Goal: Check status: Check status

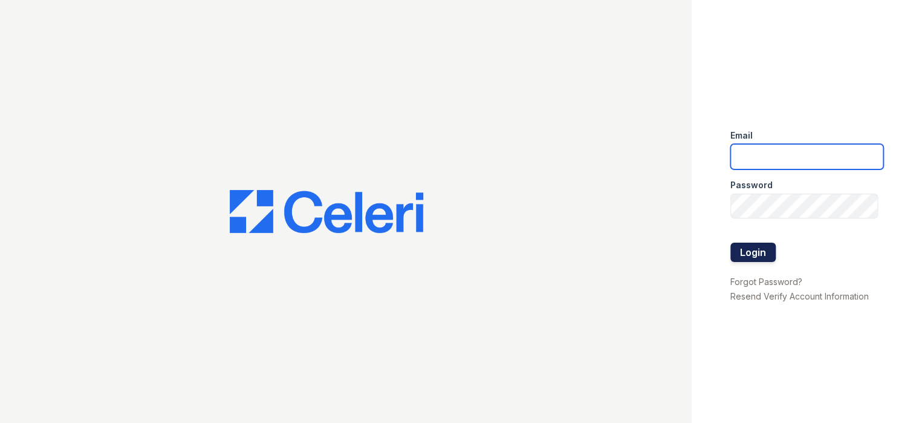
type input "[EMAIL_ADDRESS][DOMAIN_NAME]"
click at [741, 251] on button "Login" at bounding box center [752, 251] width 45 height 19
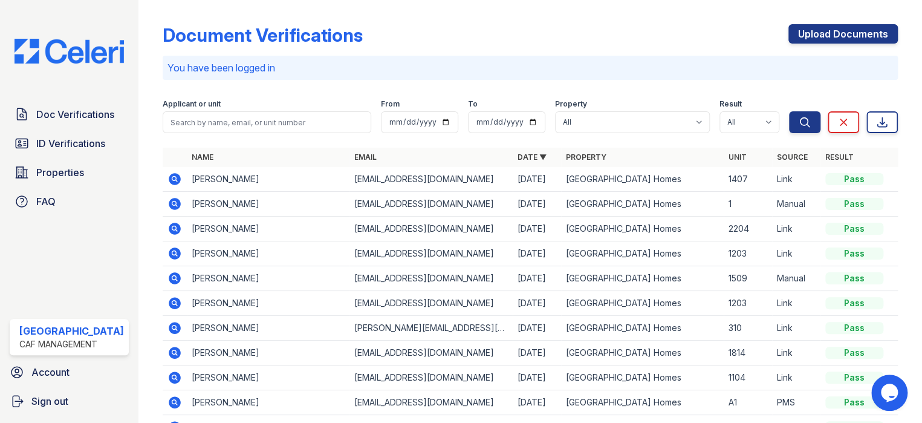
drag, startPoint x: 88, startPoint y: 143, endPoint x: 167, endPoint y: 125, distance: 81.4
click at [86, 143] on span "ID Verifications" at bounding box center [70, 143] width 69 height 15
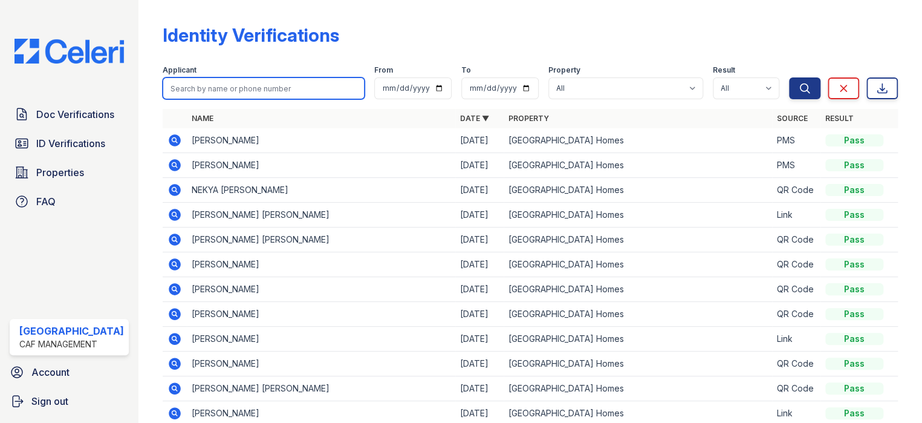
drag, startPoint x: 173, startPoint y: 119, endPoint x: 174, endPoint y: 89, distance: 30.3
paste input "Sulapat"
type input "Sulapat"
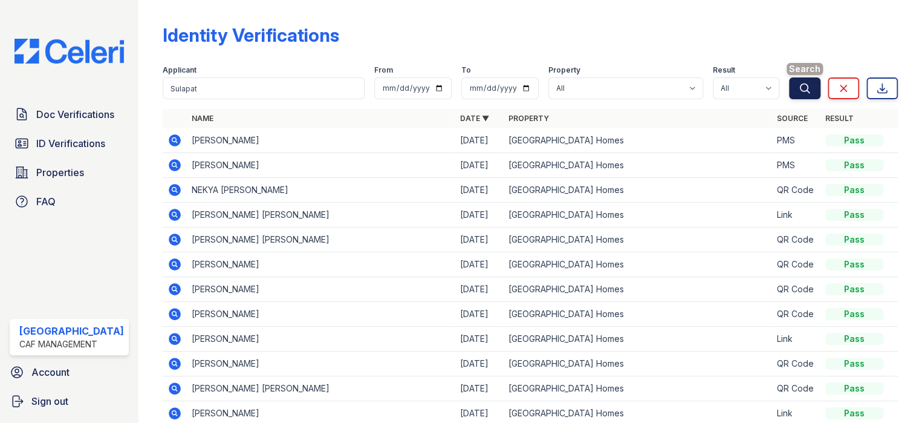
click at [800, 88] on icon "submit" at bounding box center [805, 88] width 12 height 12
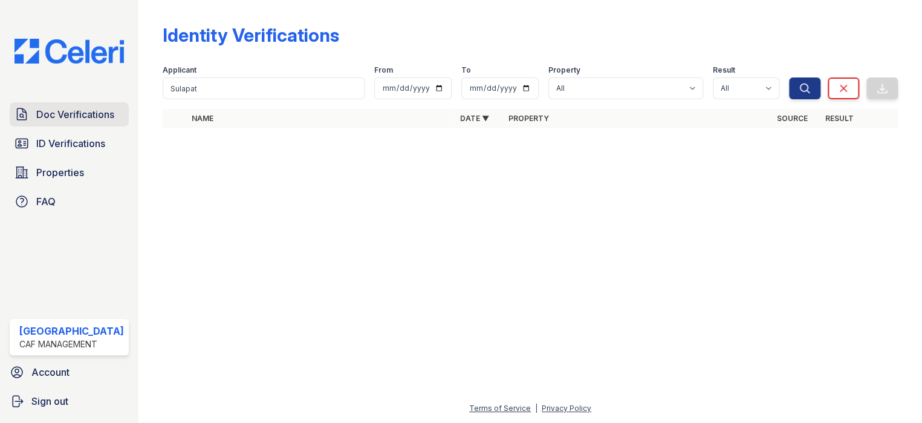
click at [86, 116] on span "Doc Verifications" at bounding box center [75, 114] width 78 height 15
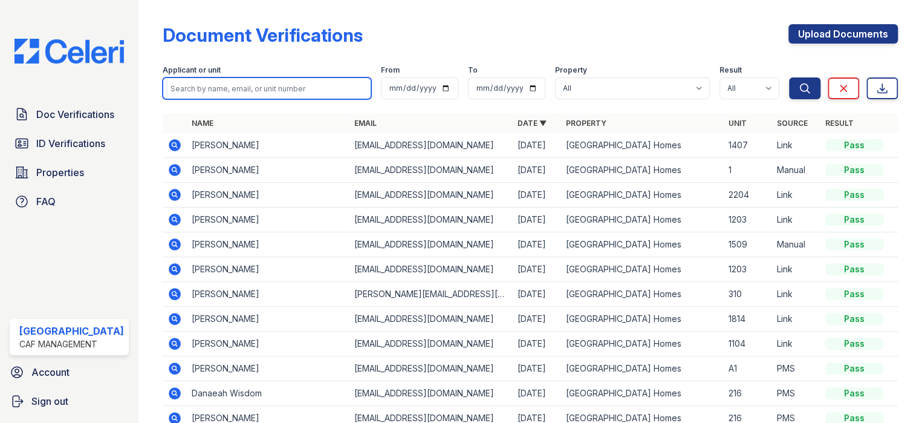
paste input "Sulapat"
type input "Sulapat"
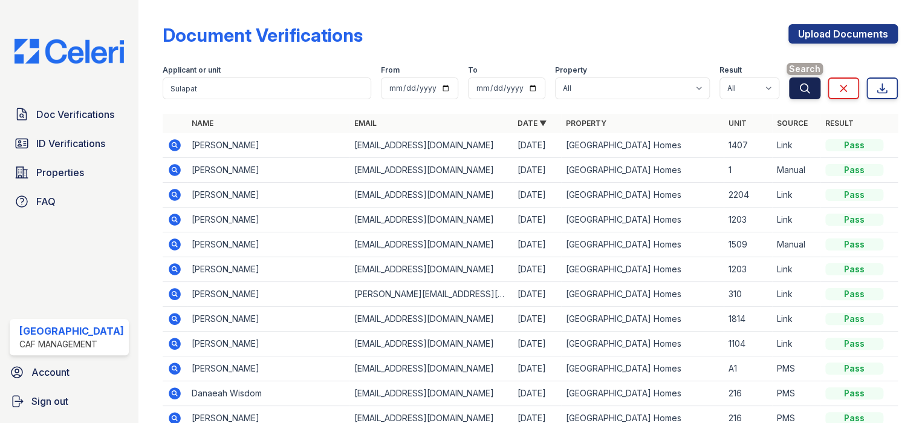
click at [800, 86] on icon "submit" at bounding box center [804, 87] width 9 height 9
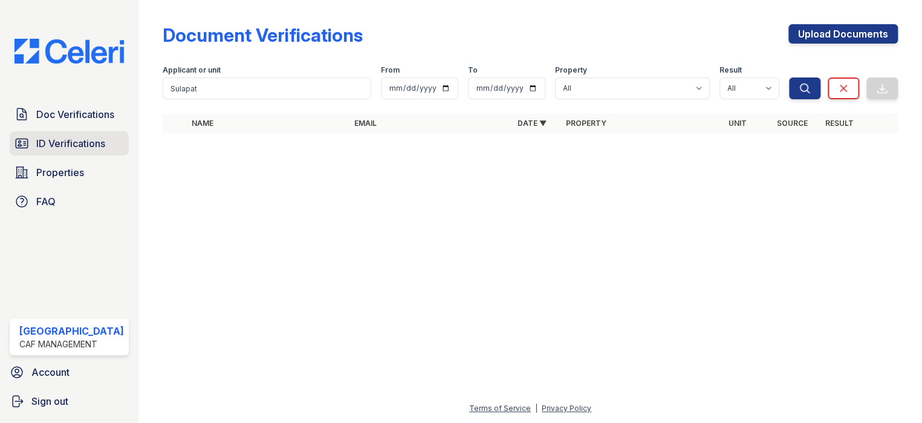
click at [58, 138] on span "ID Verifications" at bounding box center [70, 143] width 69 height 15
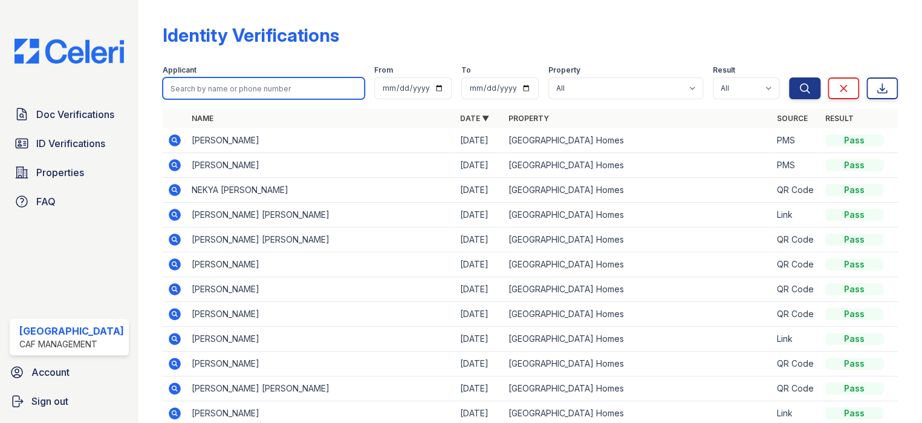
click at [192, 86] on input "search" at bounding box center [264, 88] width 202 height 22
type input "janet"
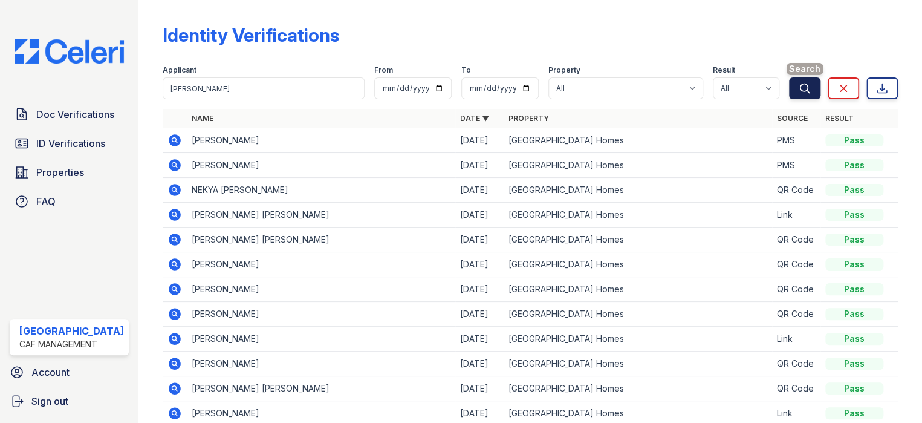
click at [799, 88] on icon "submit" at bounding box center [805, 88] width 12 height 12
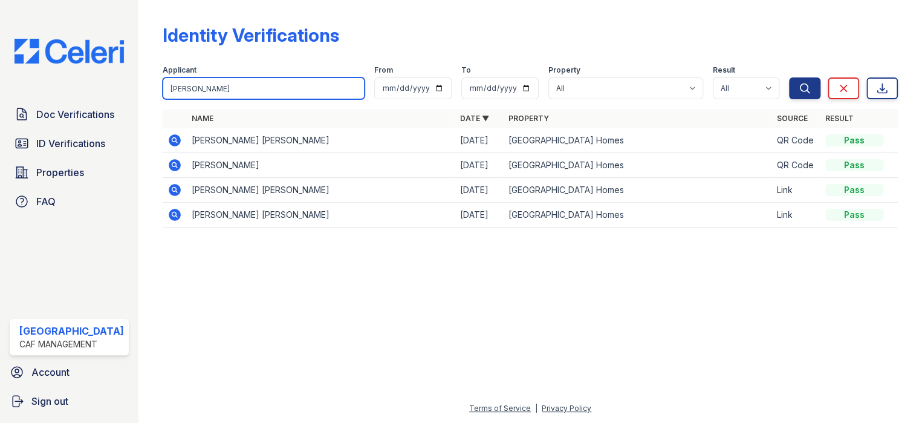
click at [188, 82] on input "janet" at bounding box center [264, 88] width 202 height 22
type input "janeth"
click at [789, 77] on button "Search" at bounding box center [804, 88] width 31 height 22
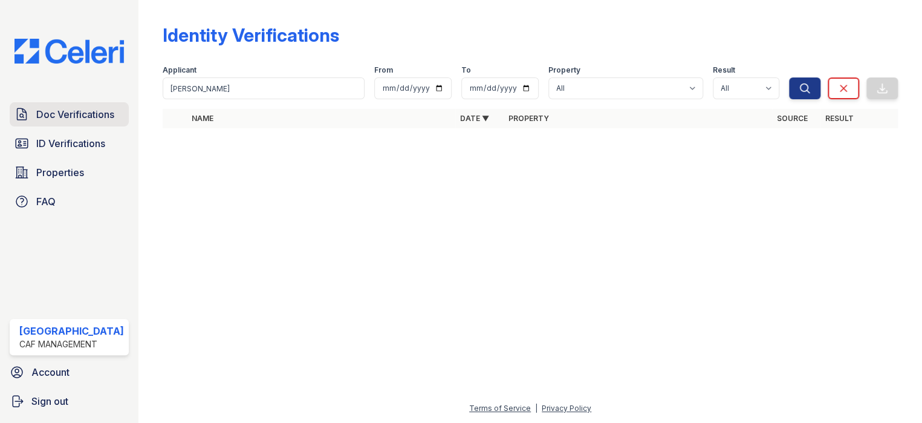
click at [100, 116] on span "Doc Verifications" at bounding box center [75, 114] width 78 height 15
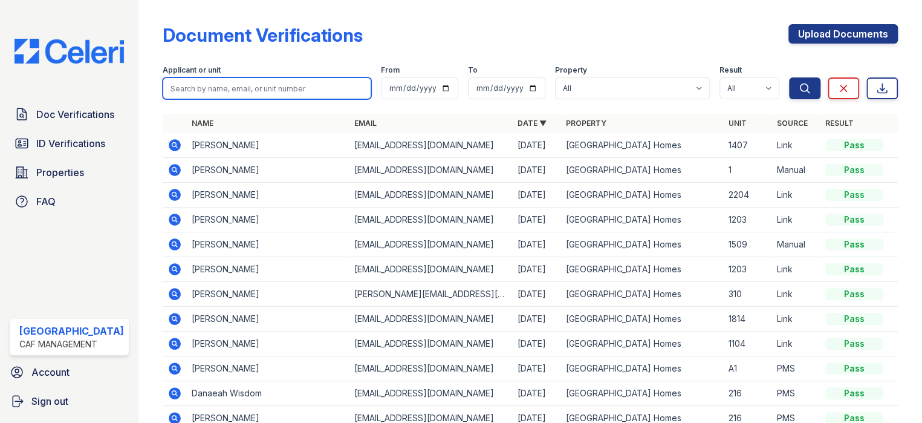
click at [181, 91] on input "search" at bounding box center [267, 88] width 209 height 22
type input "janeth"
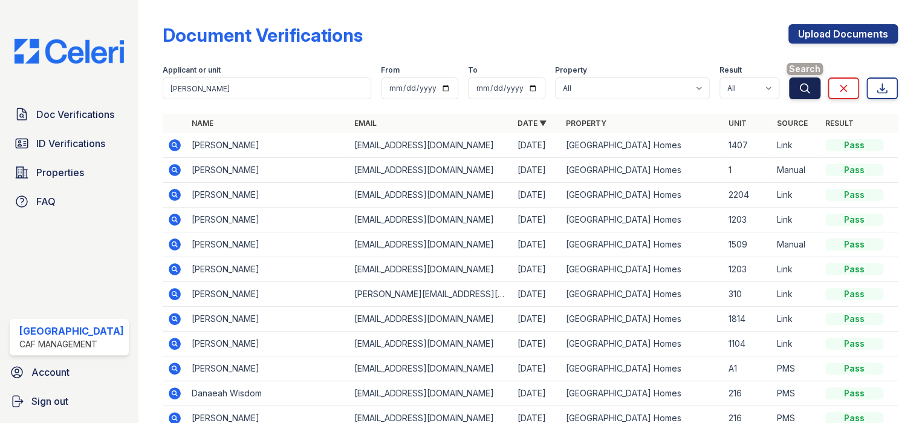
click at [800, 85] on icon "submit" at bounding box center [804, 87] width 9 height 9
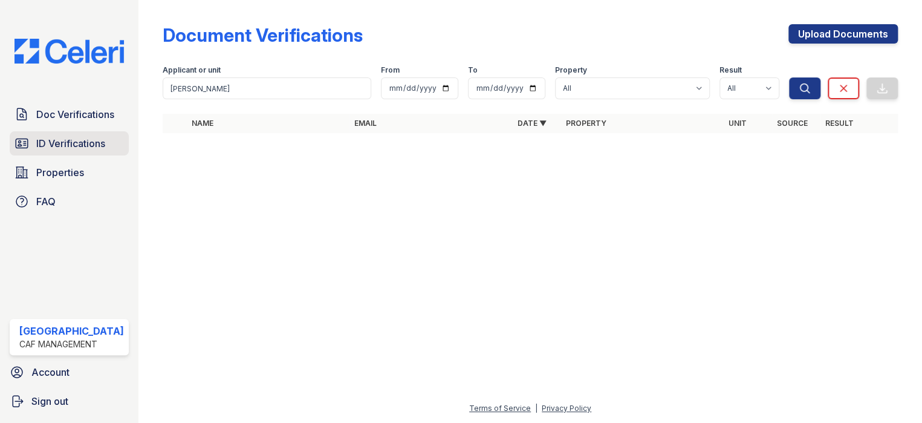
click at [100, 148] on span "ID Verifications" at bounding box center [70, 143] width 69 height 15
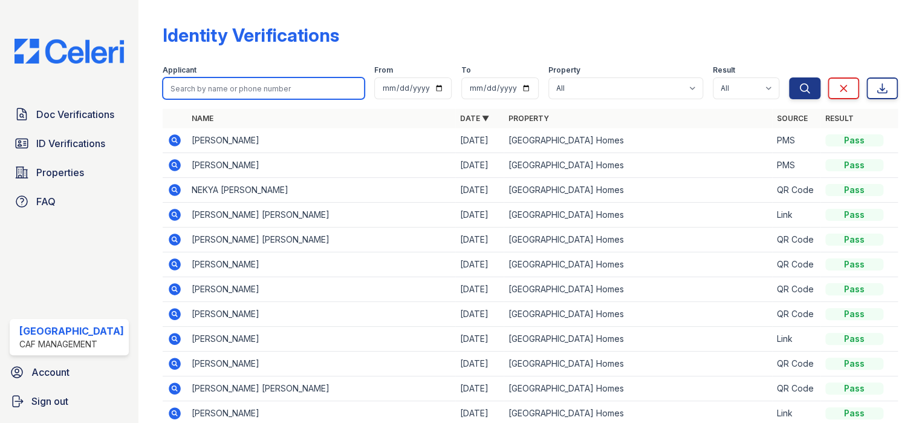
click at [178, 83] on input "search" at bounding box center [264, 88] width 202 height 22
type input "jason"
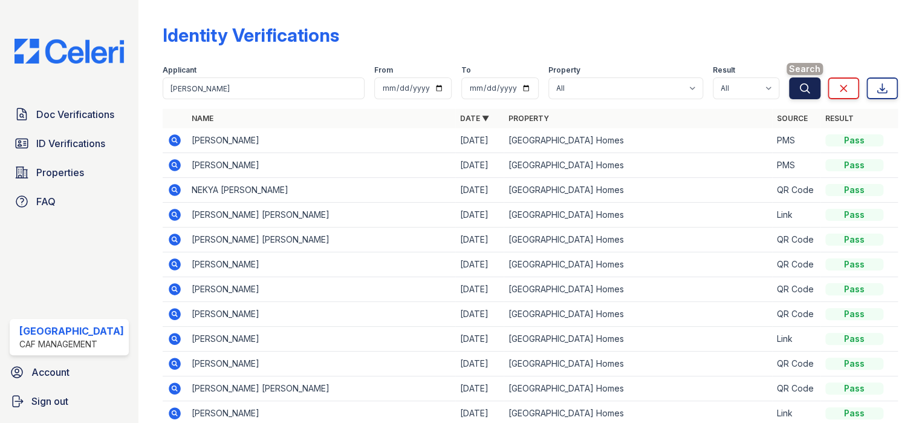
click at [799, 89] on icon "submit" at bounding box center [805, 88] width 12 height 12
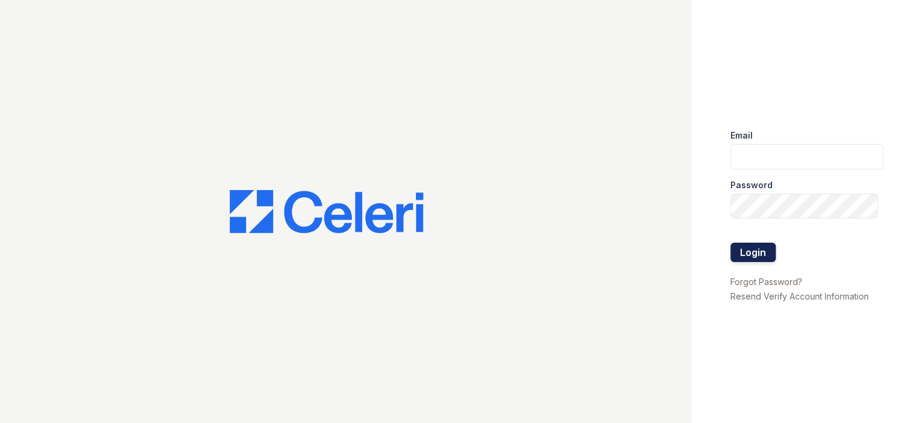
type input "[EMAIL_ADDRESS][DOMAIN_NAME]"
click at [750, 259] on button "Login" at bounding box center [752, 251] width 45 height 19
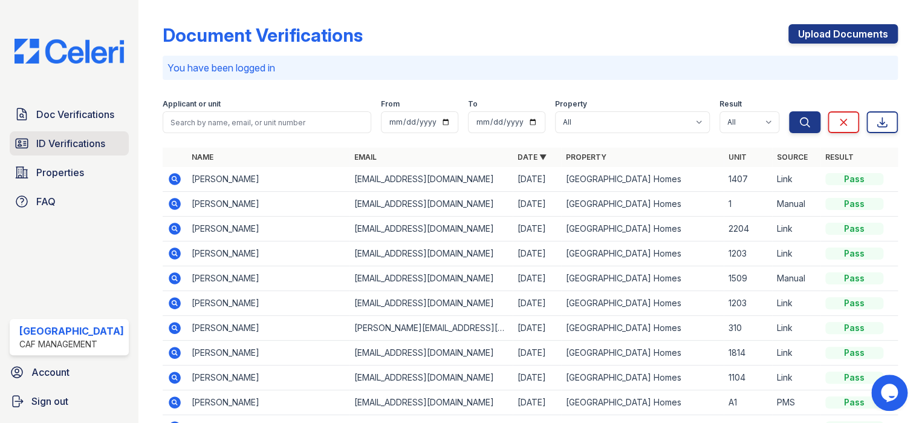
click at [79, 143] on span "ID Verifications" at bounding box center [70, 143] width 69 height 15
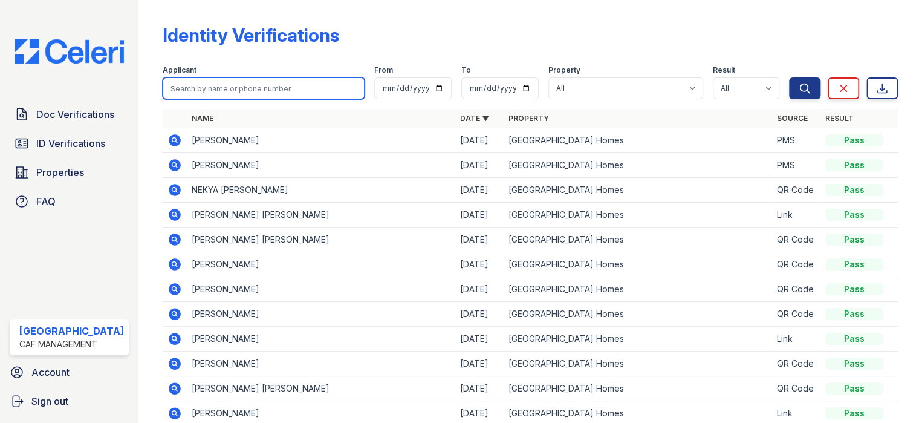
paste input "Robinson"
type input "Robinson"
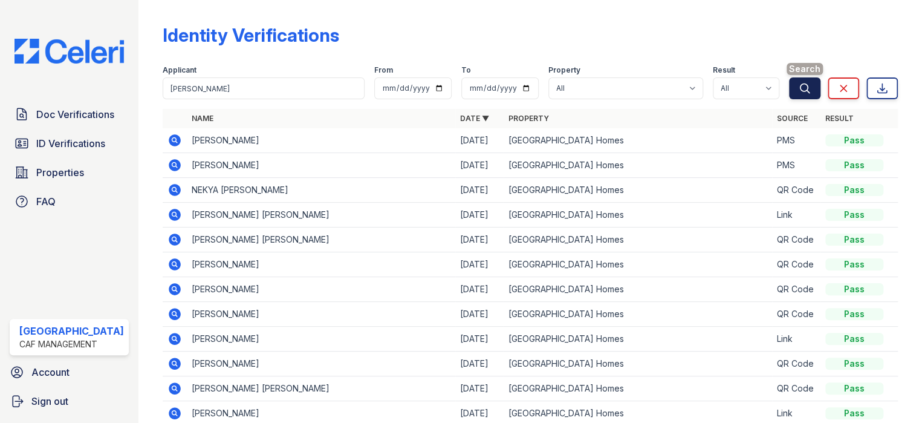
click at [799, 92] on icon "submit" at bounding box center [805, 88] width 12 height 12
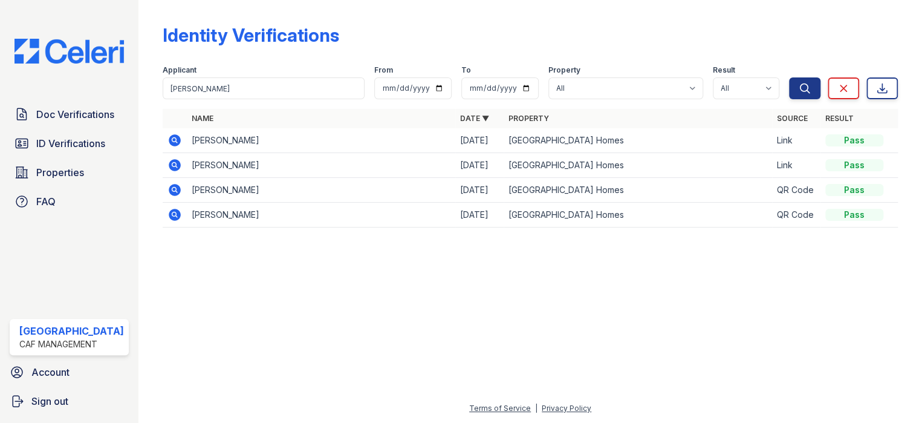
click at [169, 140] on icon at bounding box center [175, 140] width 12 height 12
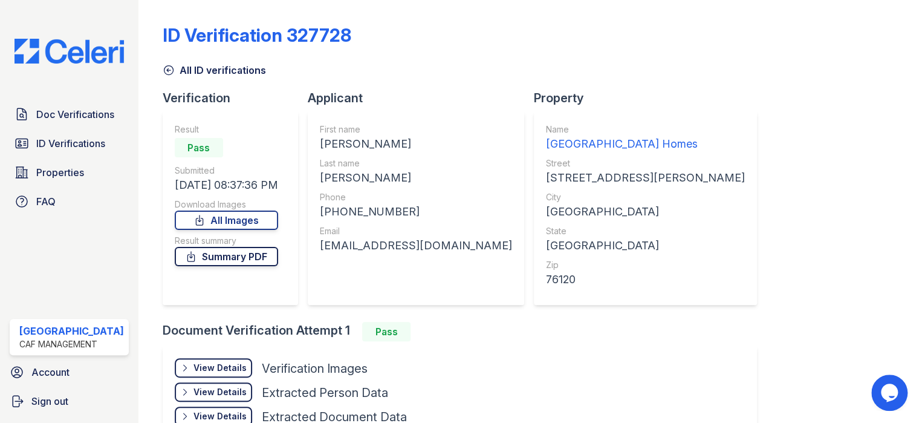
click at [218, 257] on link "Summary PDF" at bounding box center [226, 256] width 103 height 19
click at [34, 115] on link "Doc Verifications" at bounding box center [69, 114] width 119 height 24
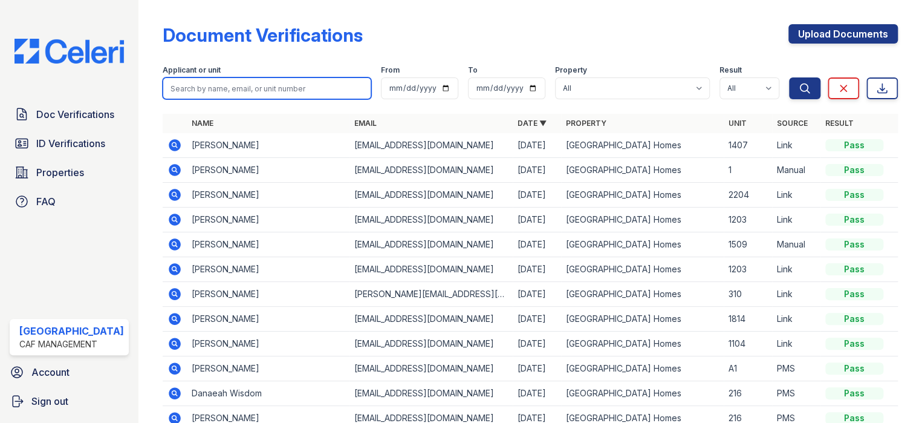
paste input "[PERSON_NAME]"
type input "[PERSON_NAME]"
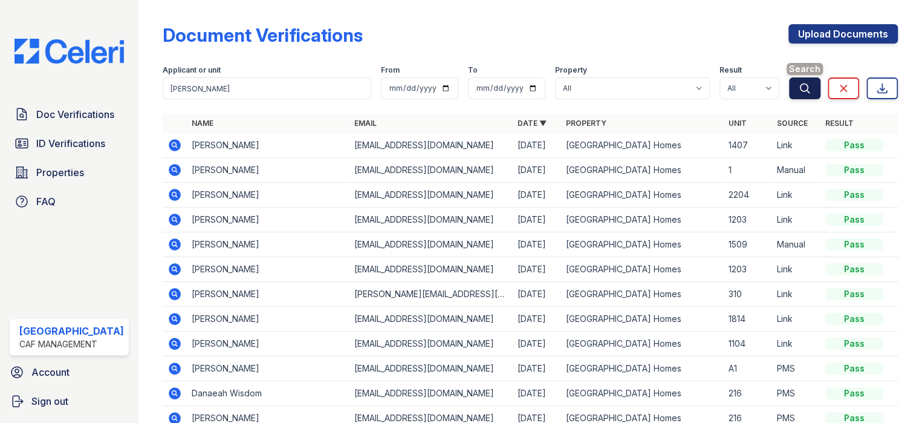
click at [800, 96] on button "Search" at bounding box center [804, 88] width 31 height 22
